Goal: Information Seeking & Learning: Learn about a topic

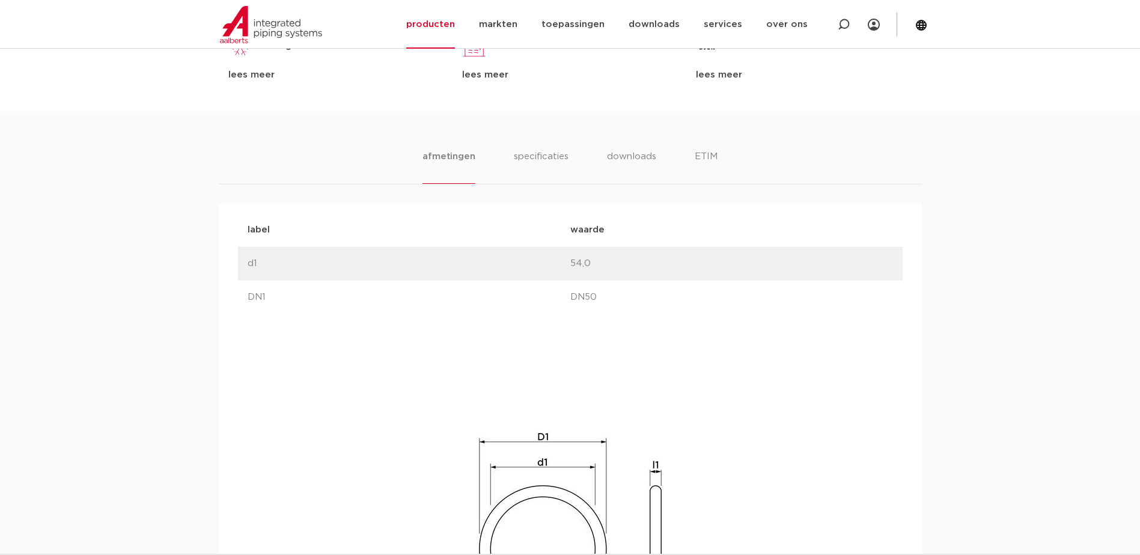
scroll to position [661, 0]
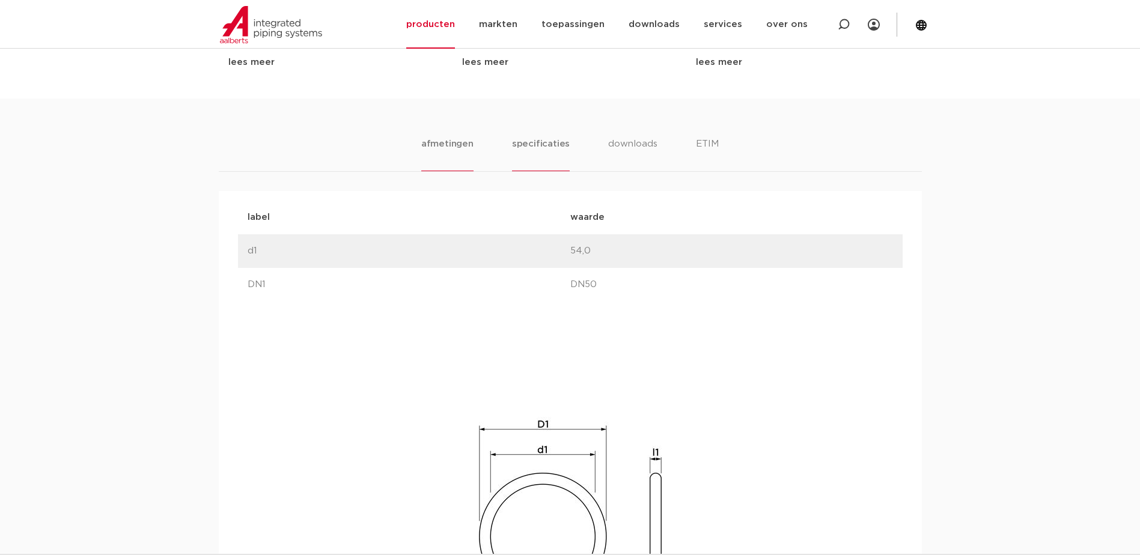
click at [540, 145] on li "specificaties" at bounding box center [541, 154] width 58 height 34
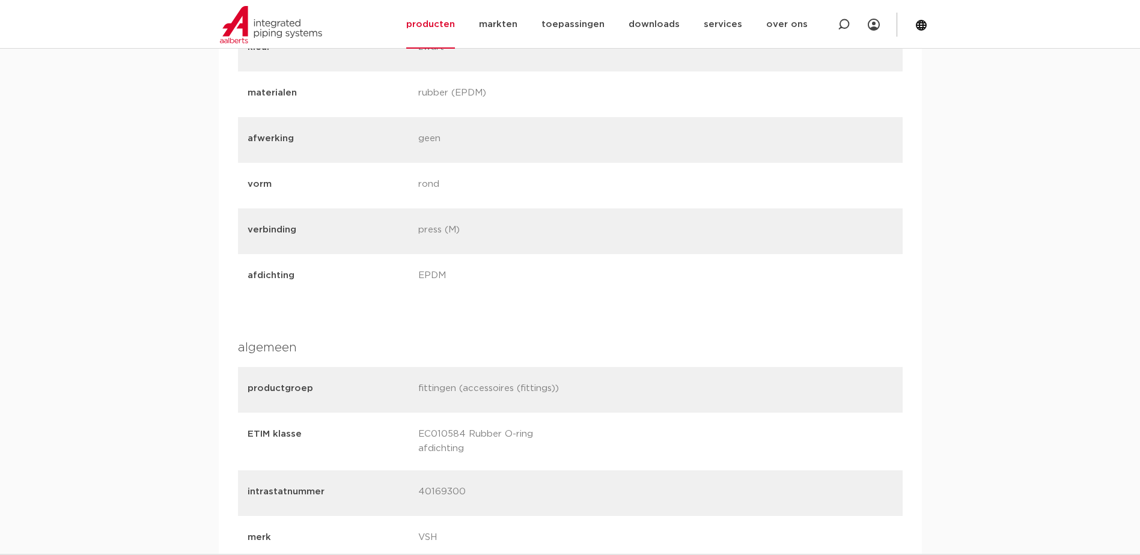
scroll to position [1022, 0]
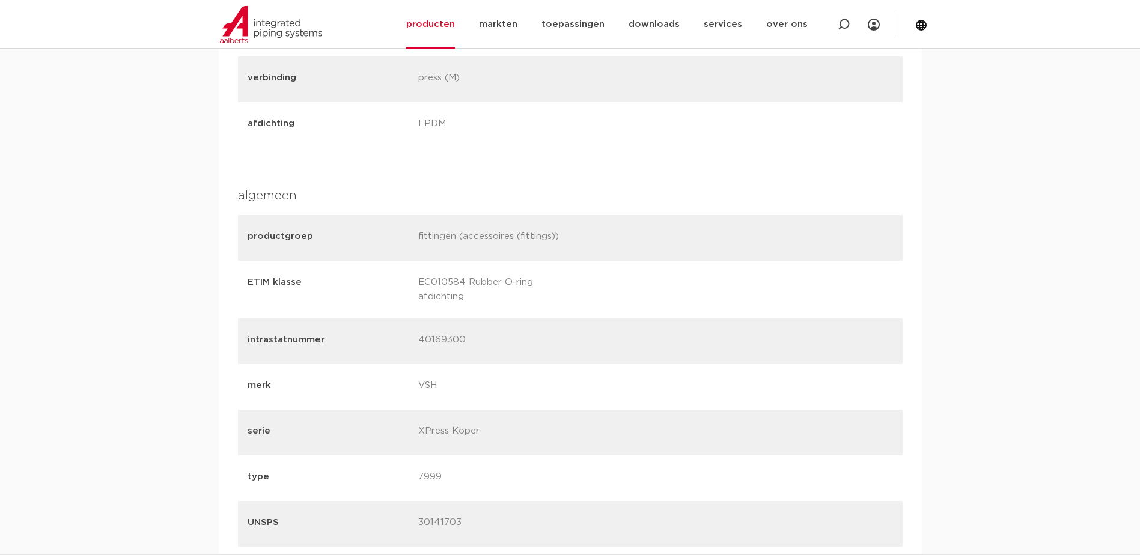
click at [948, 172] on div "afmetingen specificaties downloads ETIM afmetingen specificaties downloads ETIM…" at bounding box center [570, 546] width 1140 height 1617
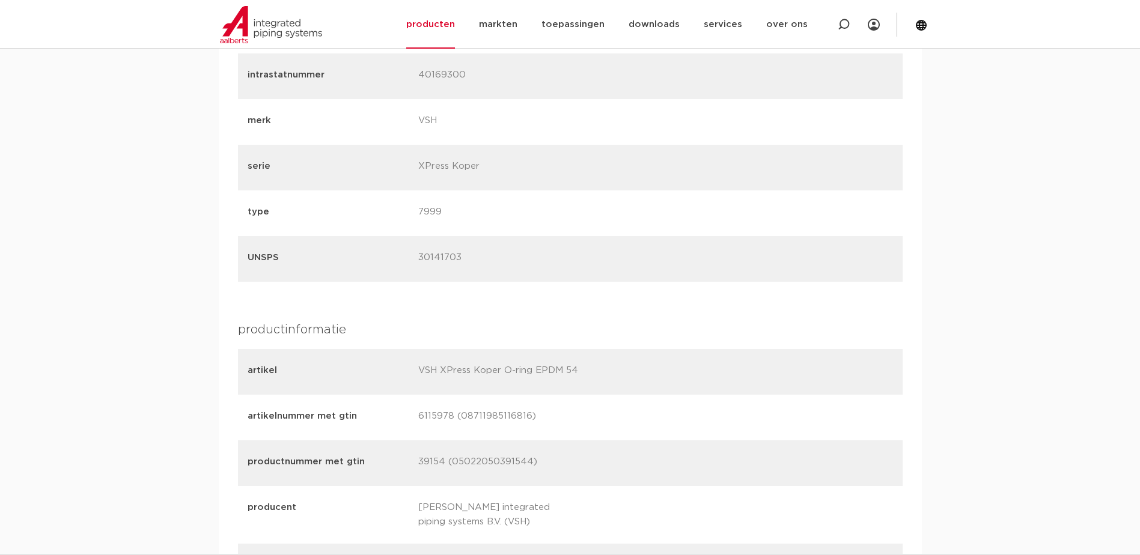
scroll to position [1322, 0]
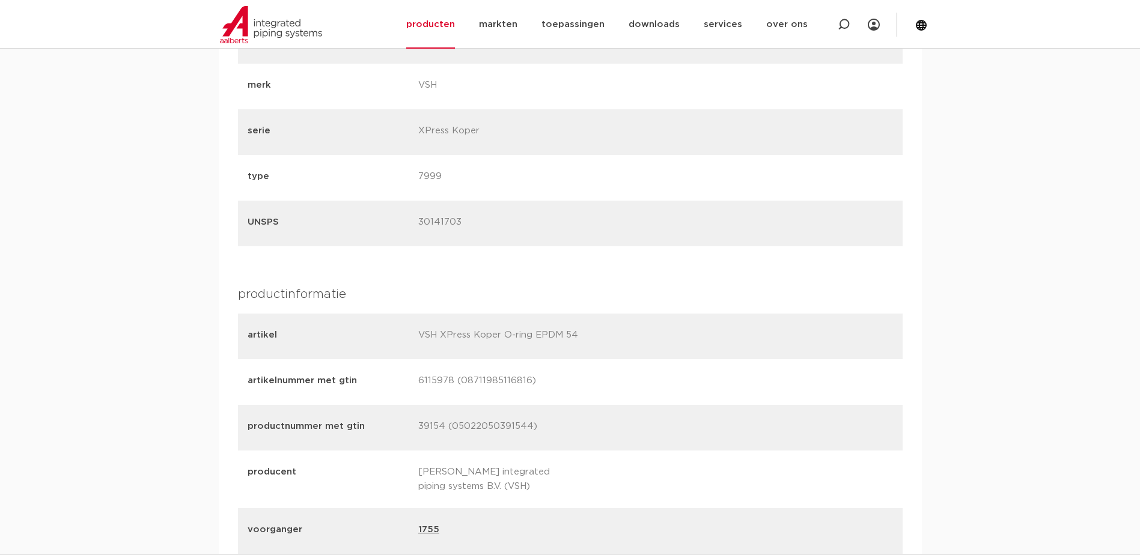
click at [1004, 214] on div "afmetingen specificaties downloads ETIM afmetingen specificaties downloads ETIM…" at bounding box center [570, 245] width 1140 height 1617
click at [1046, 172] on div "afmetingen specificaties downloads ETIM afmetingen specificaties downloads ETIM…" at bounding box center [570, 245] width 1140 height 1617
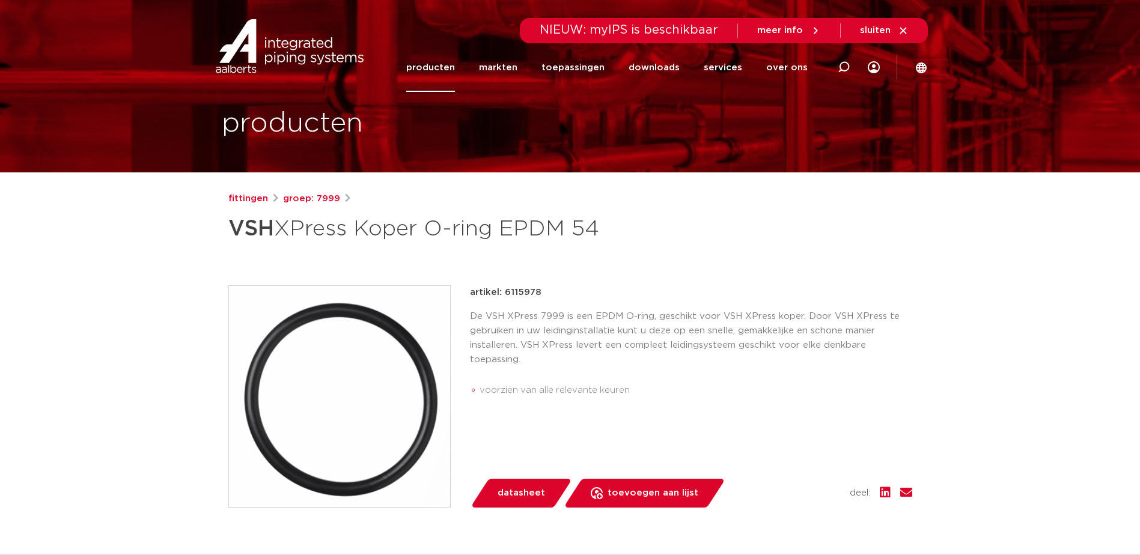
scroll to position [0, 0]
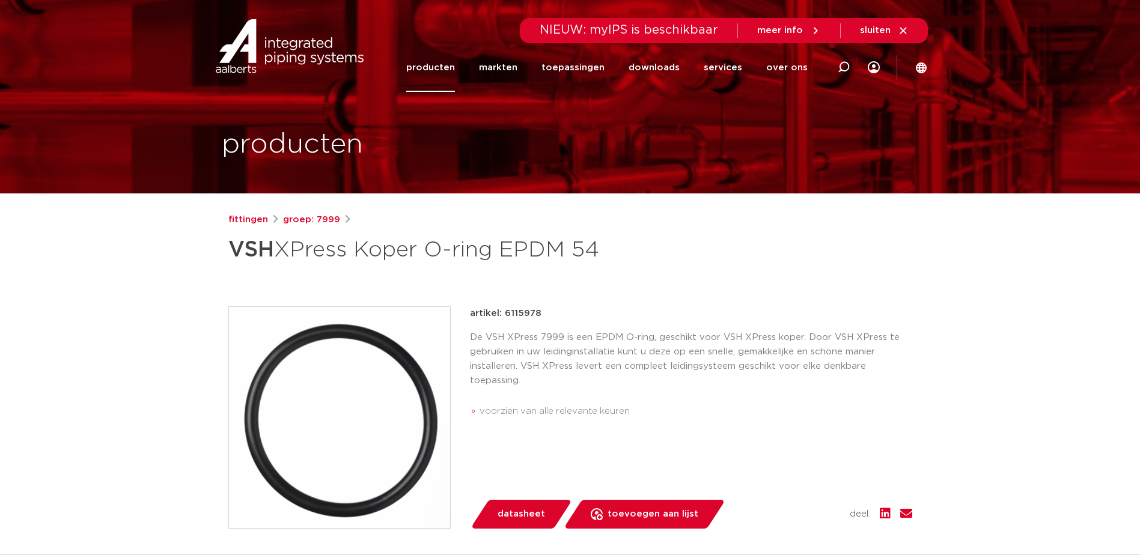
drag, startPoint x: 983, startPoint y: 312, endPoint x: 991, endPoint y: 310, distance: 8.0
drag, startPoint x: 915, startPoint y: 301, endPoint x: 942, endPoint y: 327, distance: 37.4
click at [918, 301] on div "fittingen groep: 7999 VSH XPress Koper O-ring EPDM 54" at bounding box center [570, 486] width 703 height 547
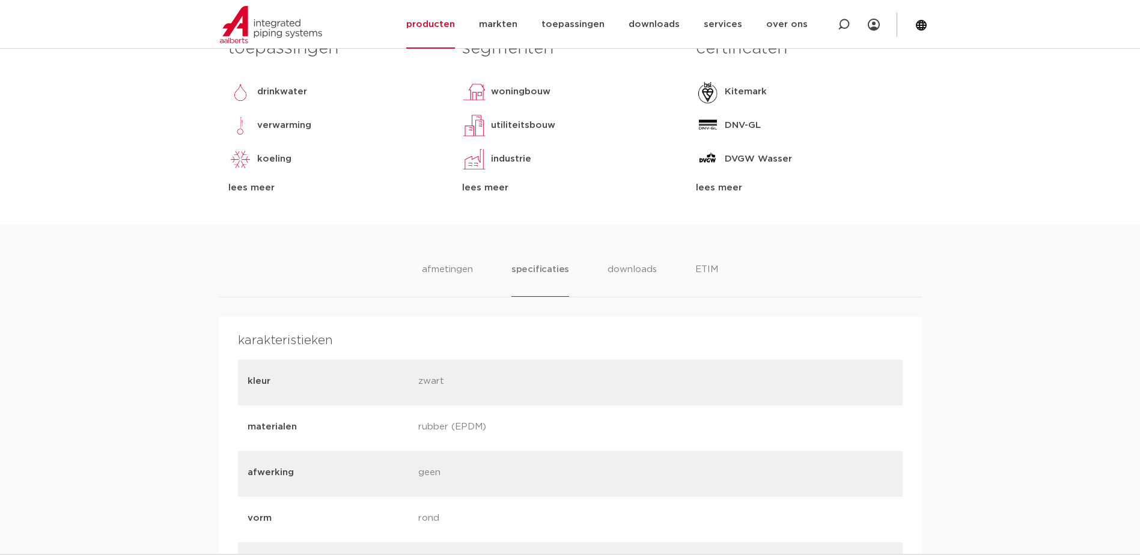
scroll to position [541, 0]
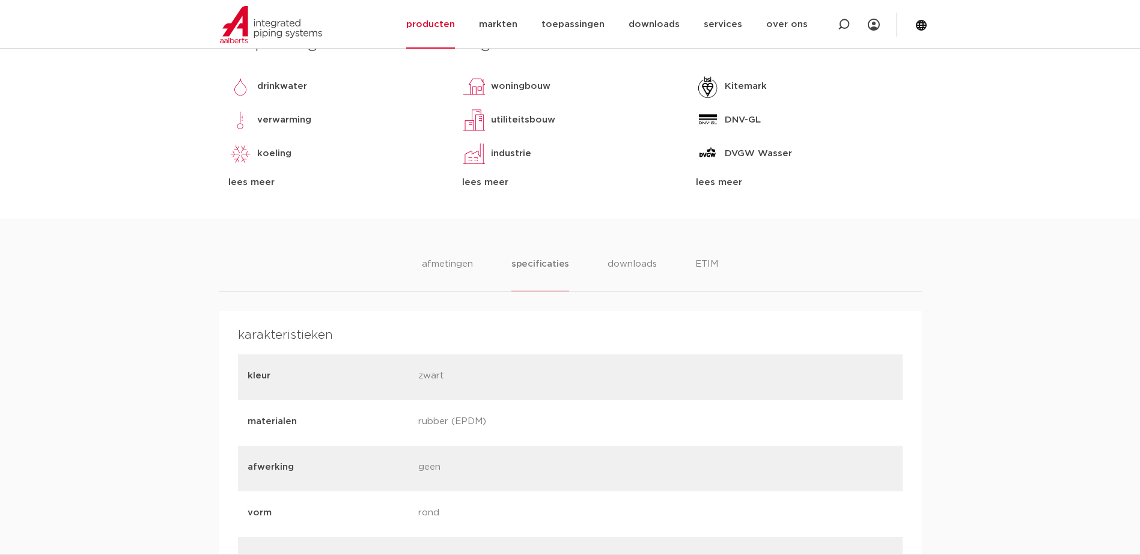
click at [635, 261] on li "downloads" at bounding box center [633, 274] width 50 height 34
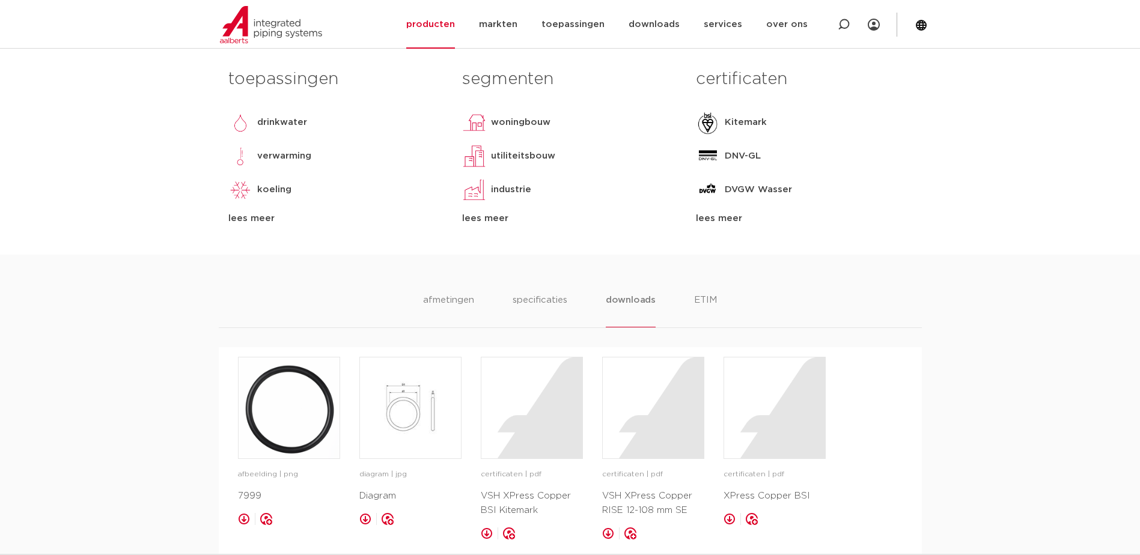
scroll to position [481, 0]
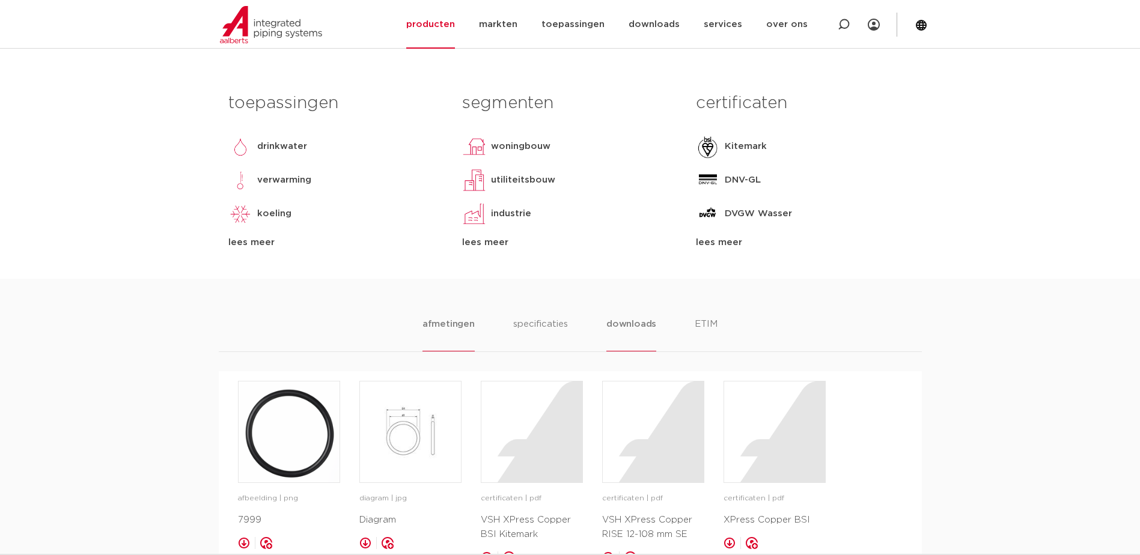
click at [452, 325] on li "afmetingen" at bounding box center [449, 334] width 52 height 34
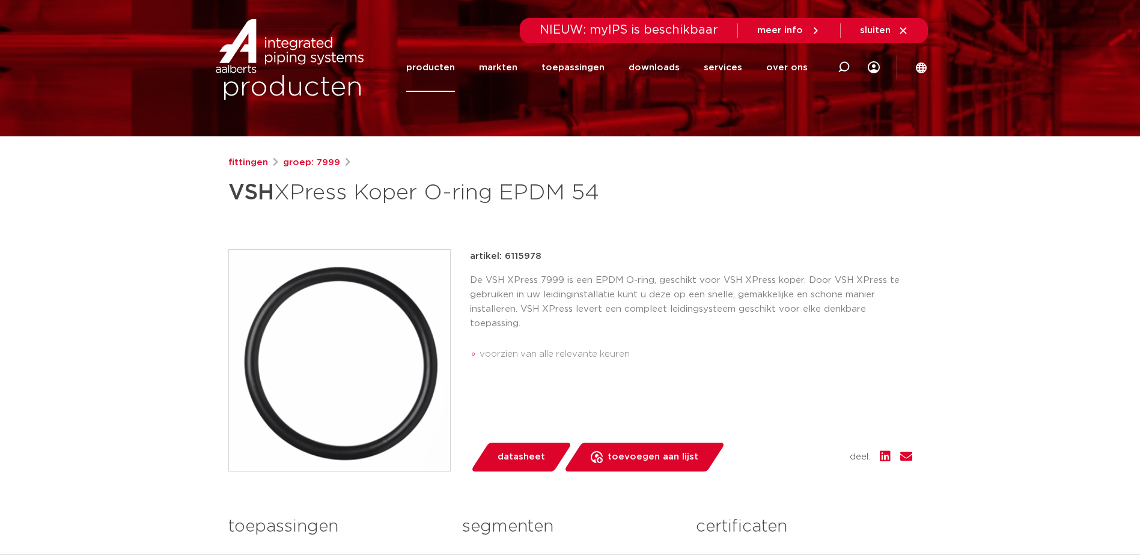
scroll to position [0, 0]
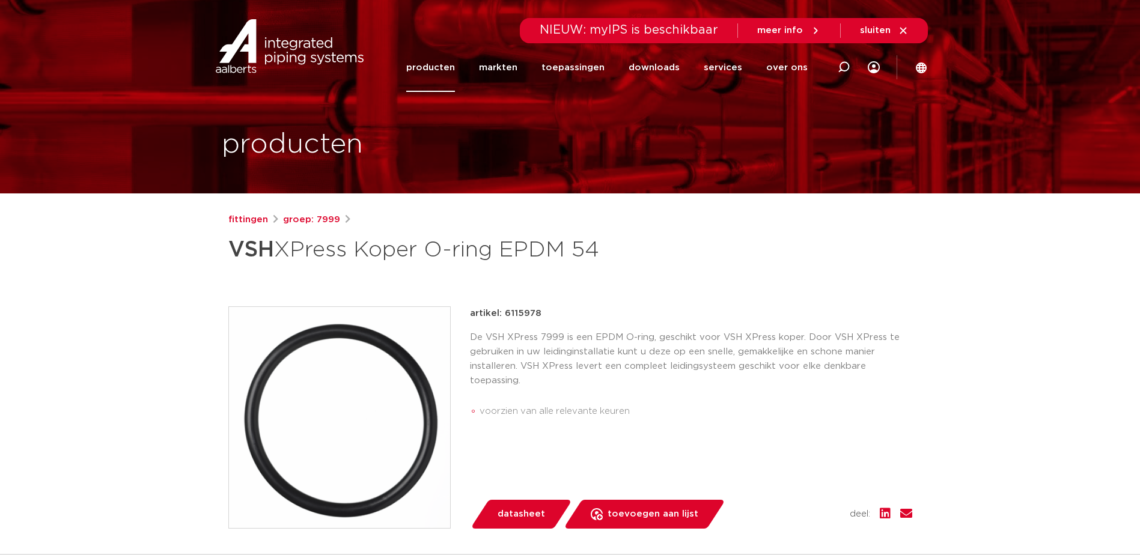
click at [448, 71] on link "producten" at bounding box center [430, 67] width 49 height 49
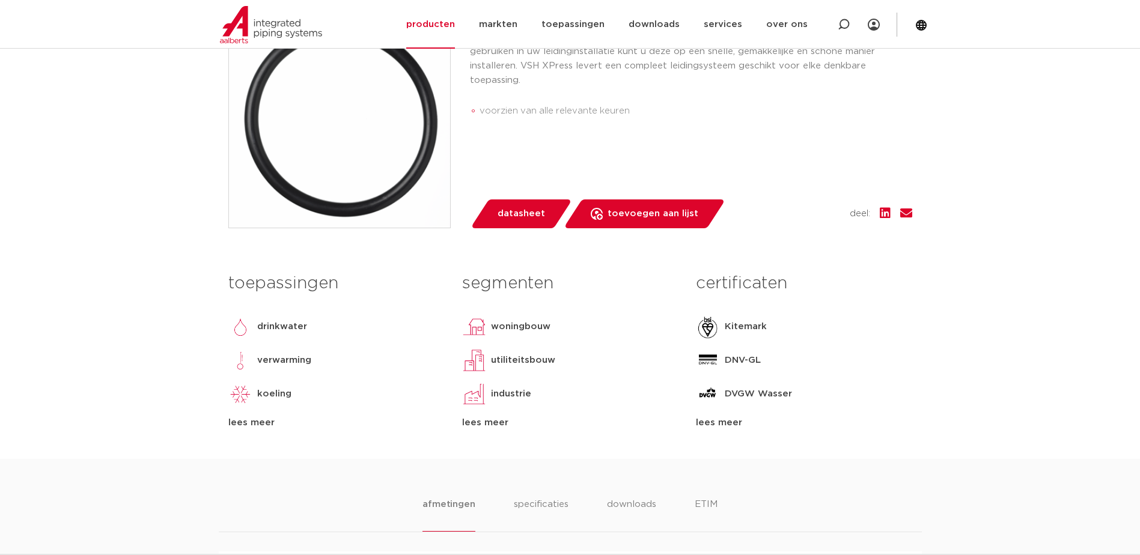
drag, startPoint x: 950, startPoint y: 323, endPoint x: 928, endPoint y: 332, distance: 23.4
